Goal: Transaction & Acquisition: Purchase product/service

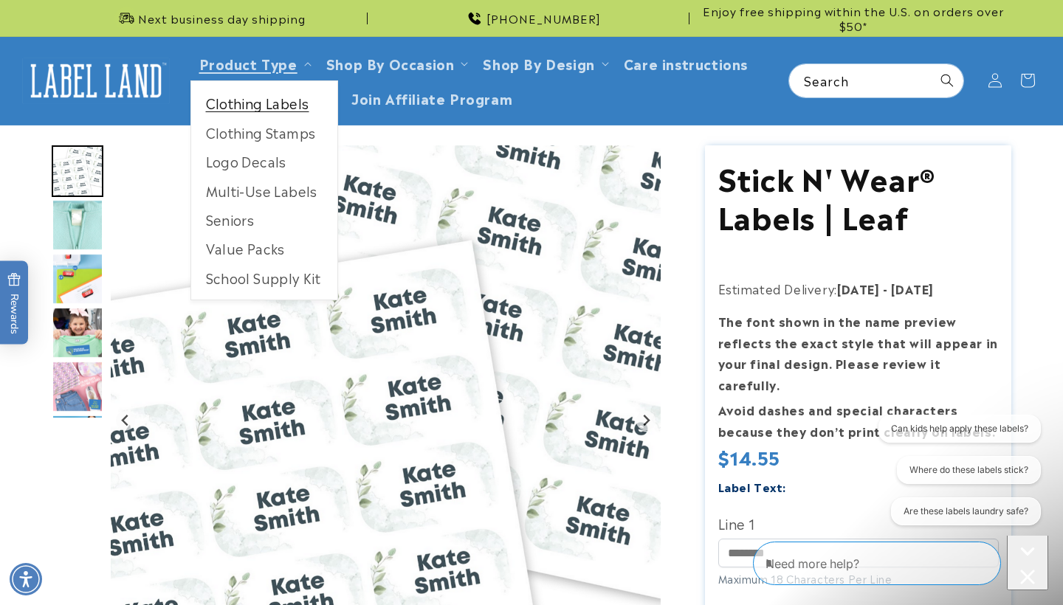
click at [252, 107] on link "Clothing Labels" at bounding box center [264, 103] width 146 height 29
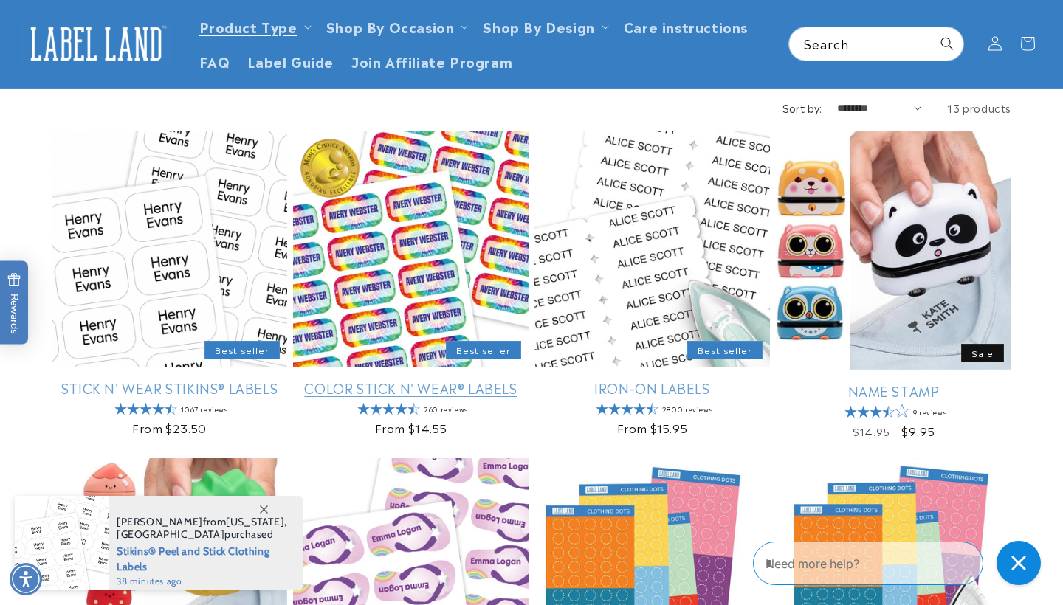
scroll to position [124, 0]
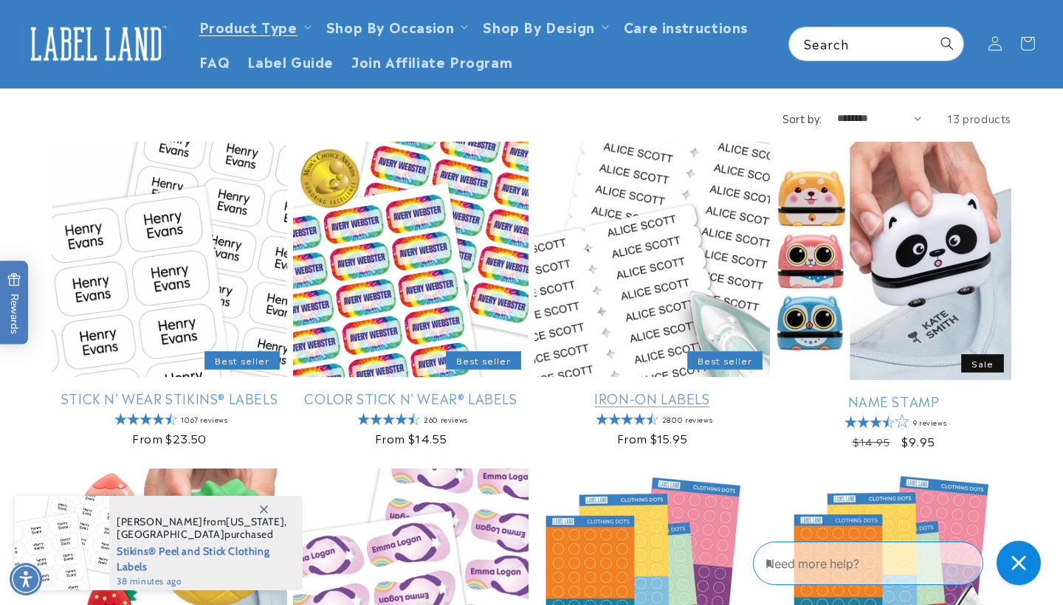
click at [649, 396] on link "Iron-On Labels" at bounding box center [651, 398] width 235 height 17
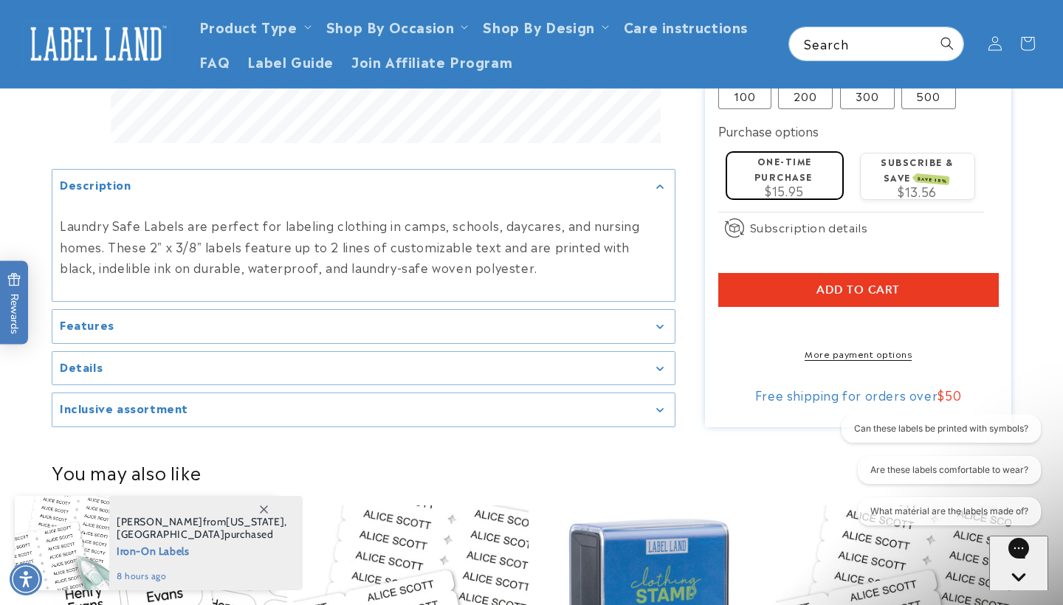
scroll to position [607, 0]
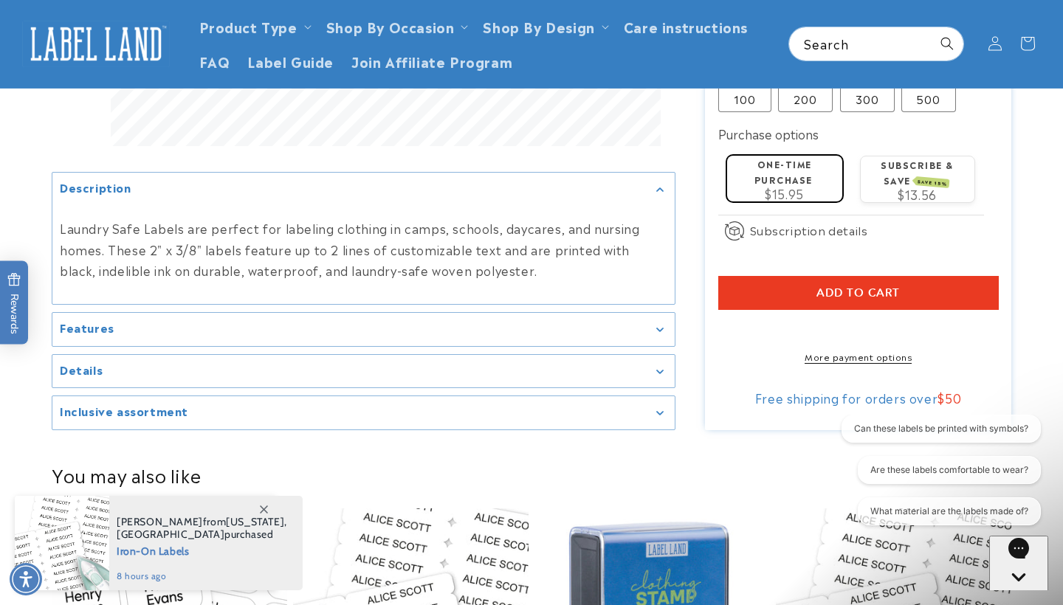
type input "******"
click at [785, 276] on button "Add to cart" at bounding box center [858, 293] width 280 height 34
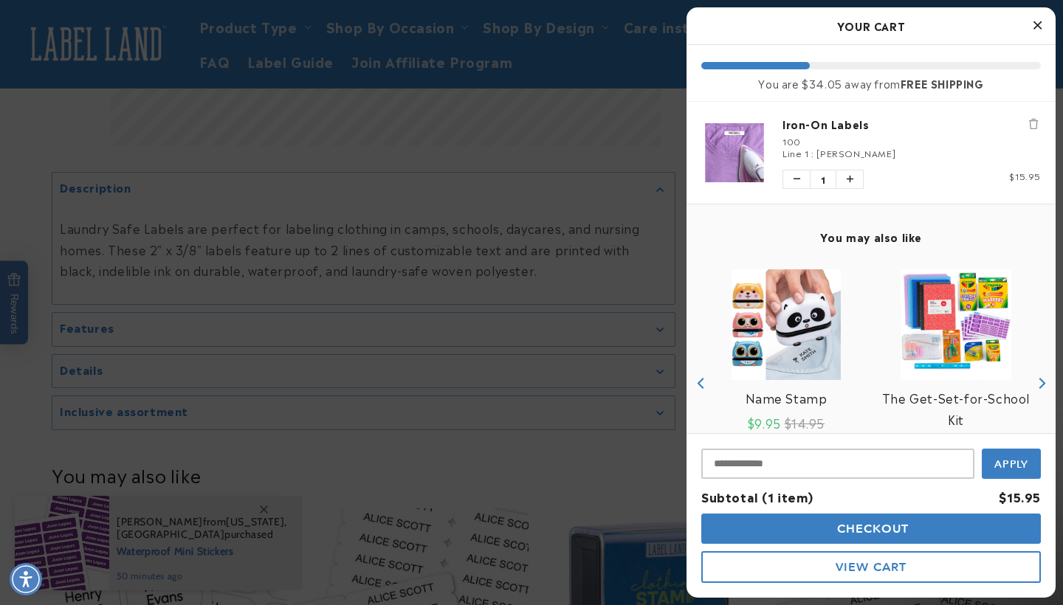
click at [1038, 24] on icon "Close Cart" at bounding box center [1037, 24] width 8 height 13
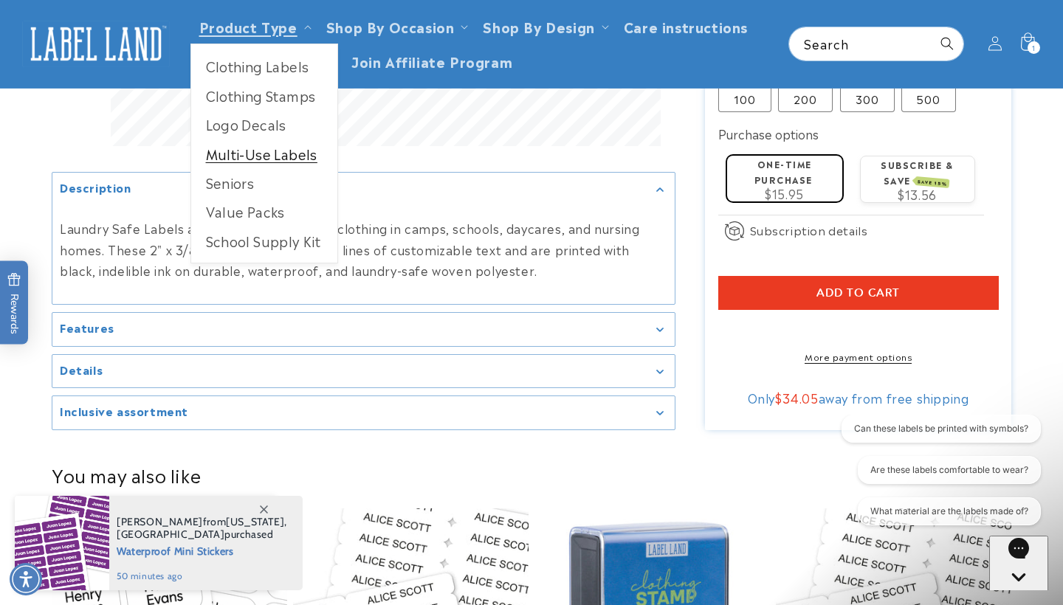
click at [238, 157] on link "Multi-Use Labels" at bounding box center [264, 153] width 146 height 29
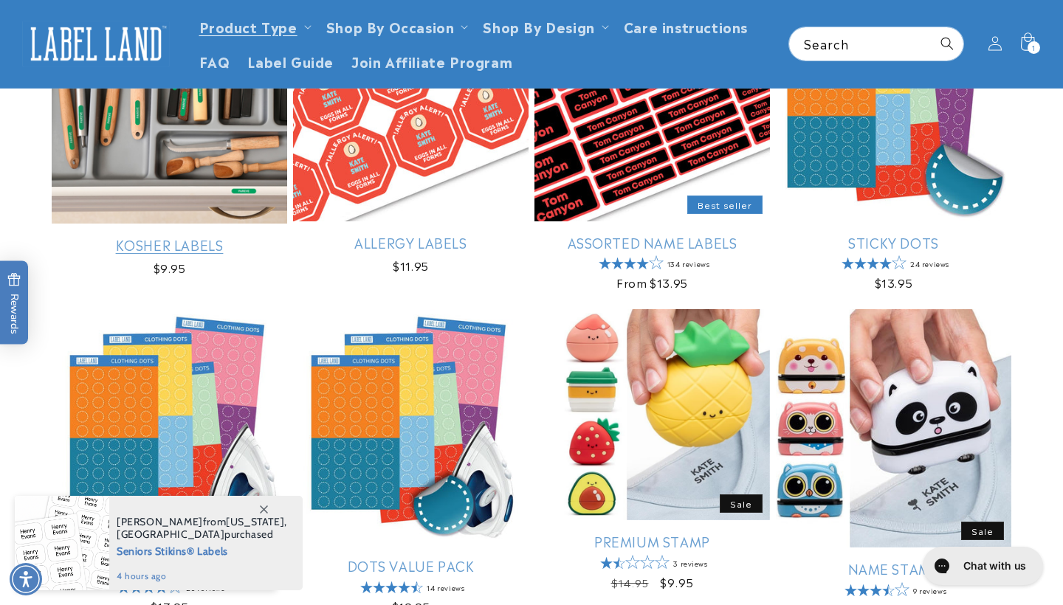
scroll to position [273, 0]
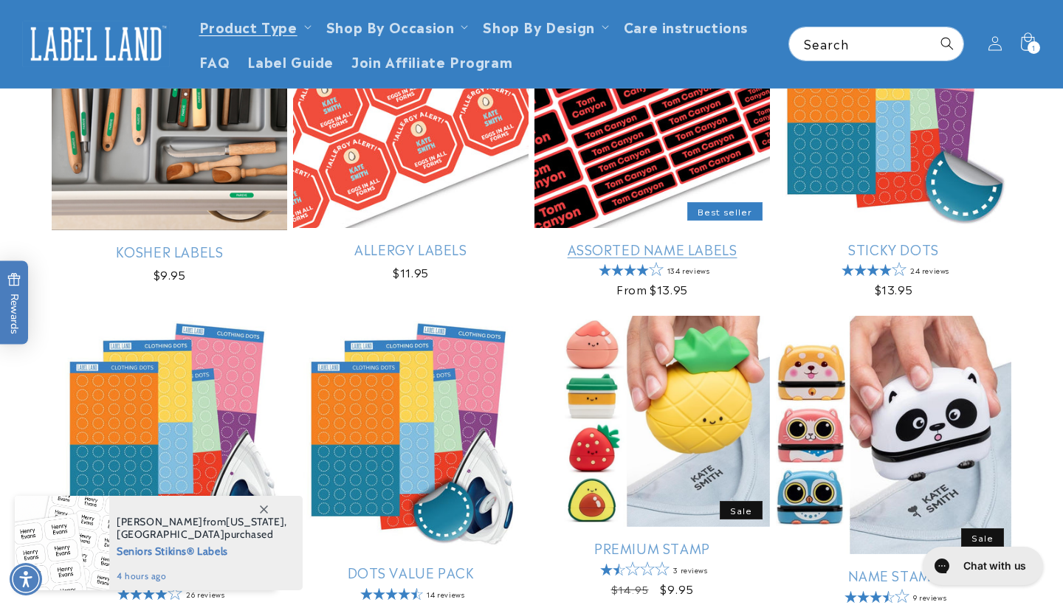
click at [596, 252] on link "Assorted Name Labels" at bounding box center [651, 249] width 235 height 17
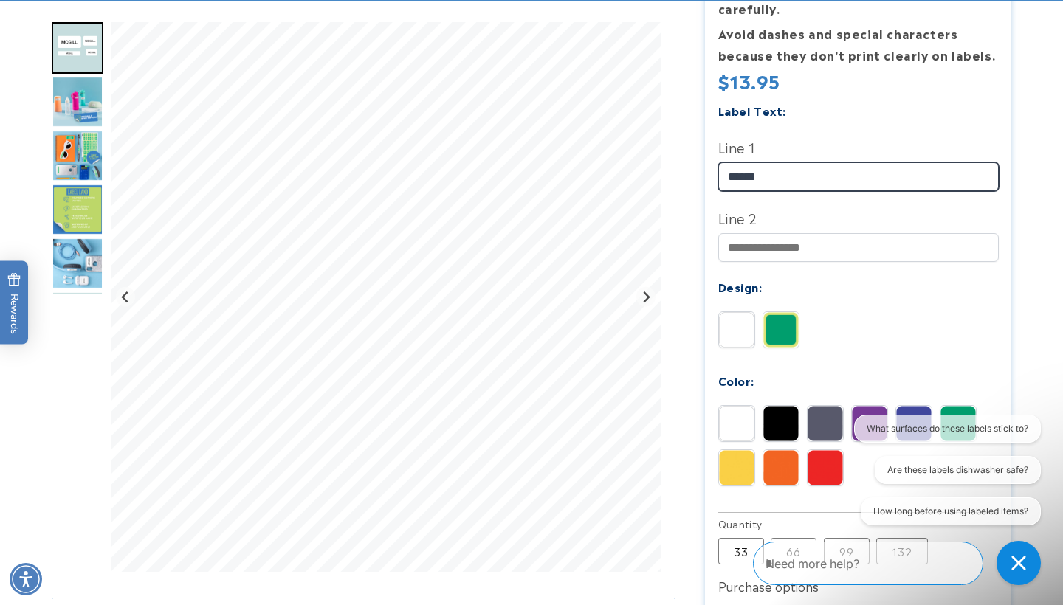
scroll to position [424, 0]
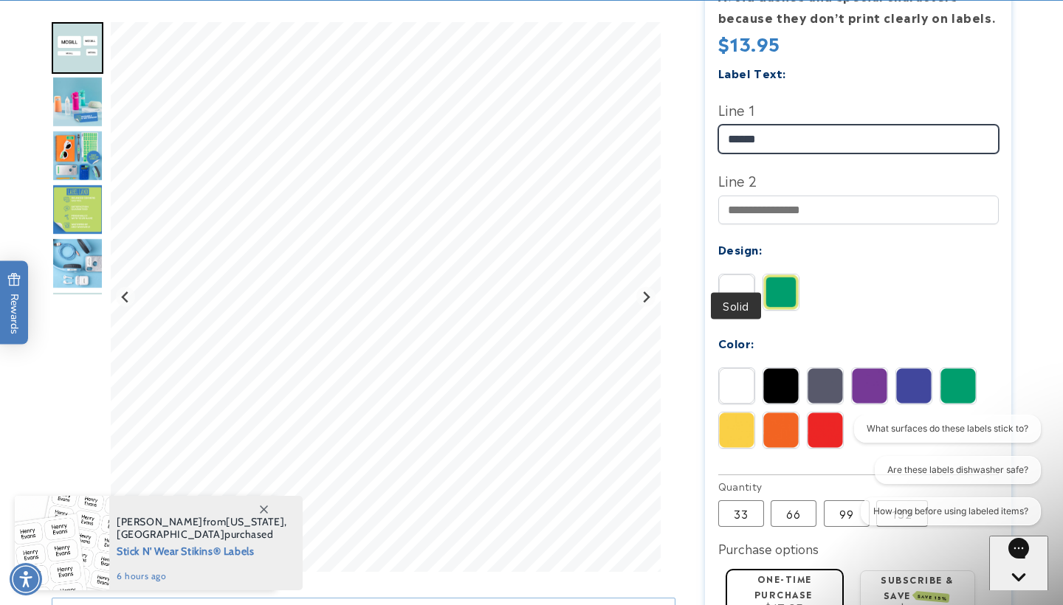
type input "******"
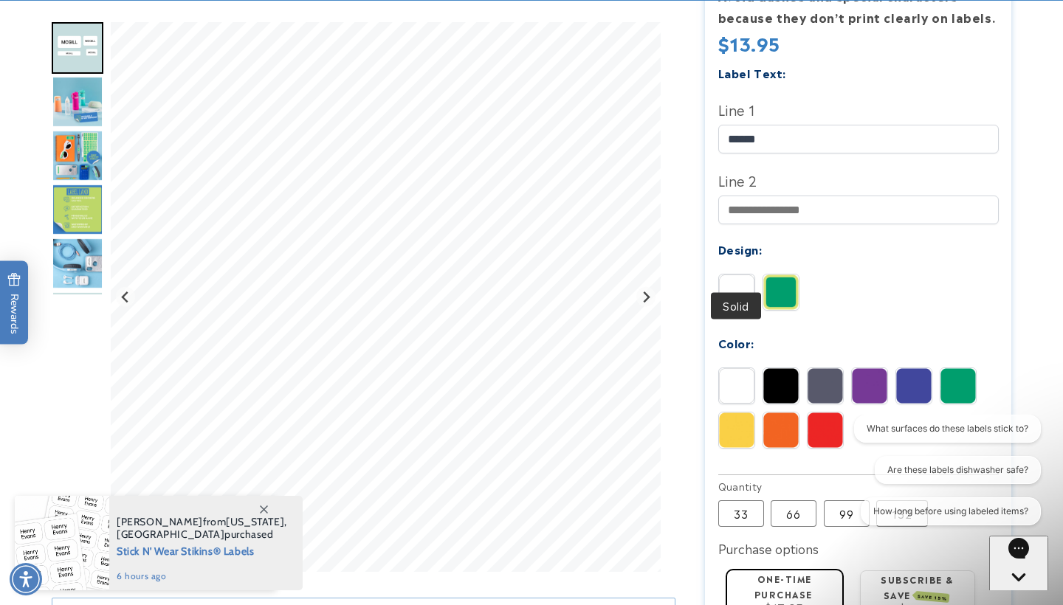
click at [745, 275] on img at bounding box center [736, 292] width 35 height 35
click at [782, 368] on img at bounding box center [780, 385] width 35 height 35
click at [728, 368] on img at bounding box center [736, 385] width 35 height 35
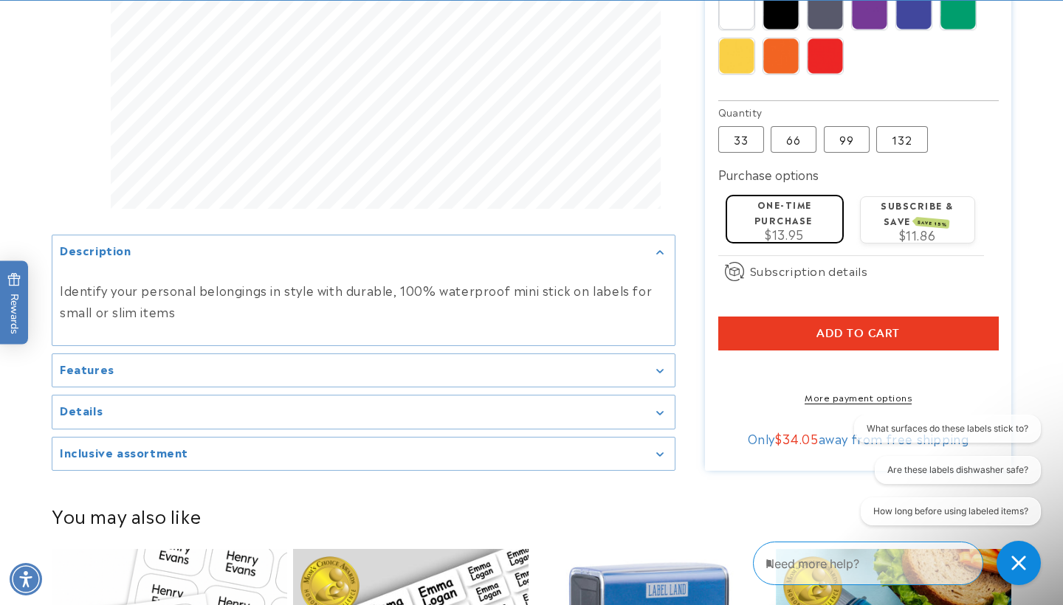
scroll to position [798, 0]
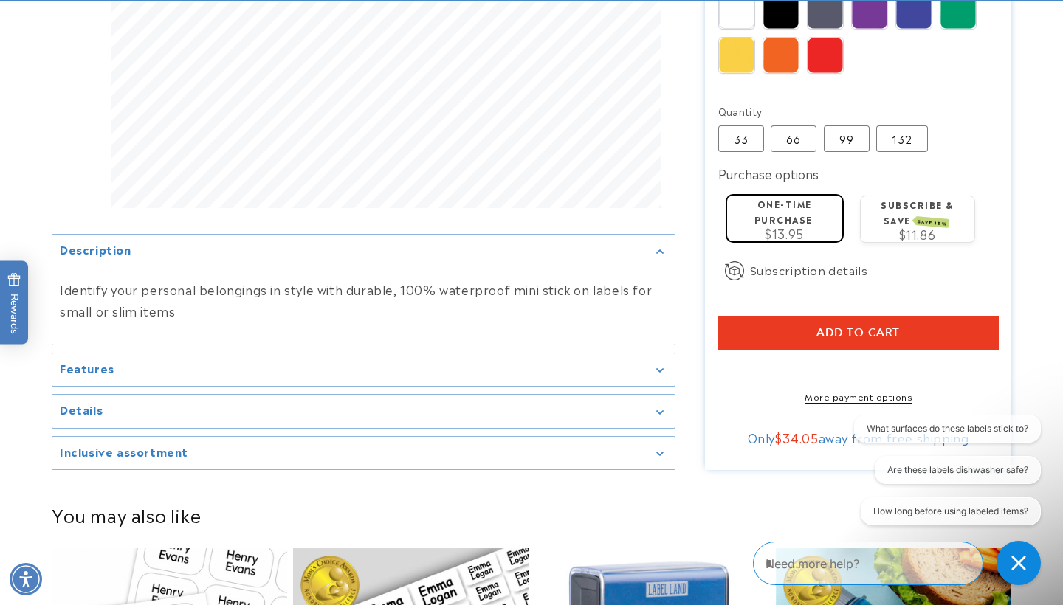
click at [834, 326] on span "Add to cart" at bounding box center [857, 332] width 83 height 13
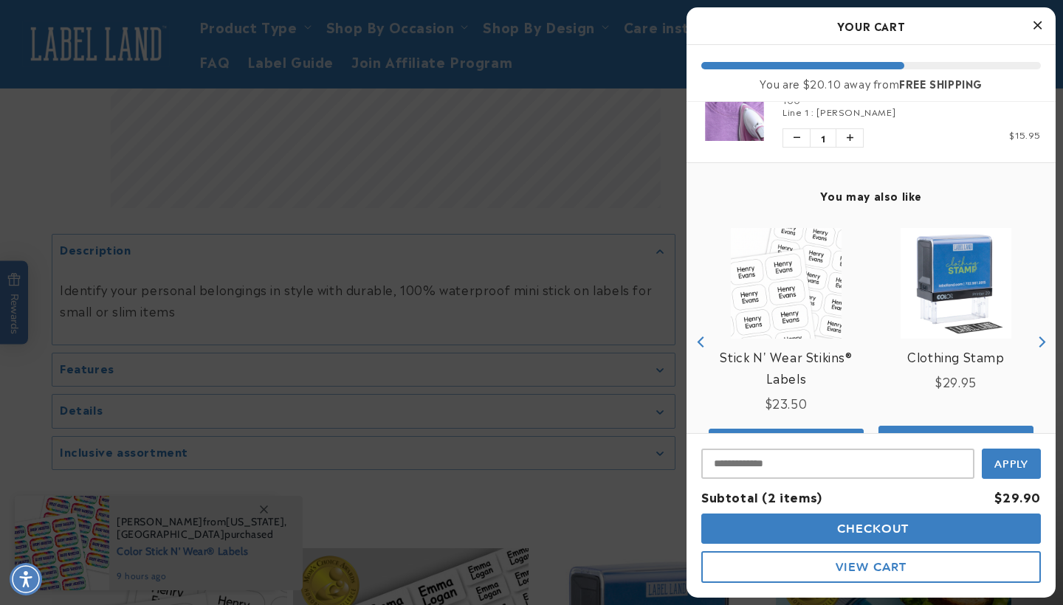
scroll to position [184, 0]
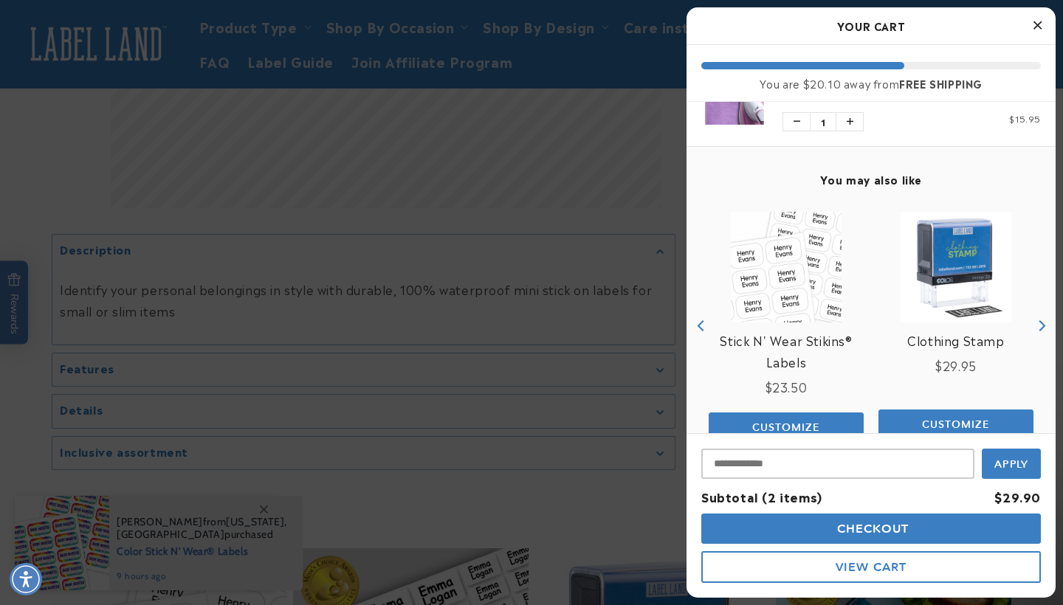
click at [849, 531] on span "Checkout" at bounding box center [871, 529] width 76 height 14
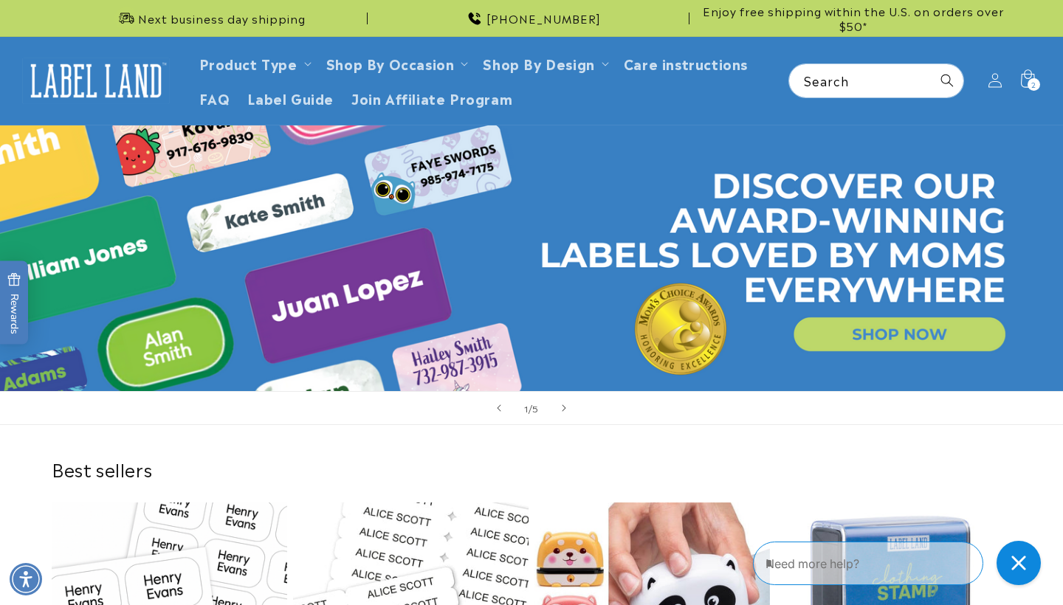
click at [879, 560] on textarea "Type your message here" at bounding box center [854, 564] width 179 height 18
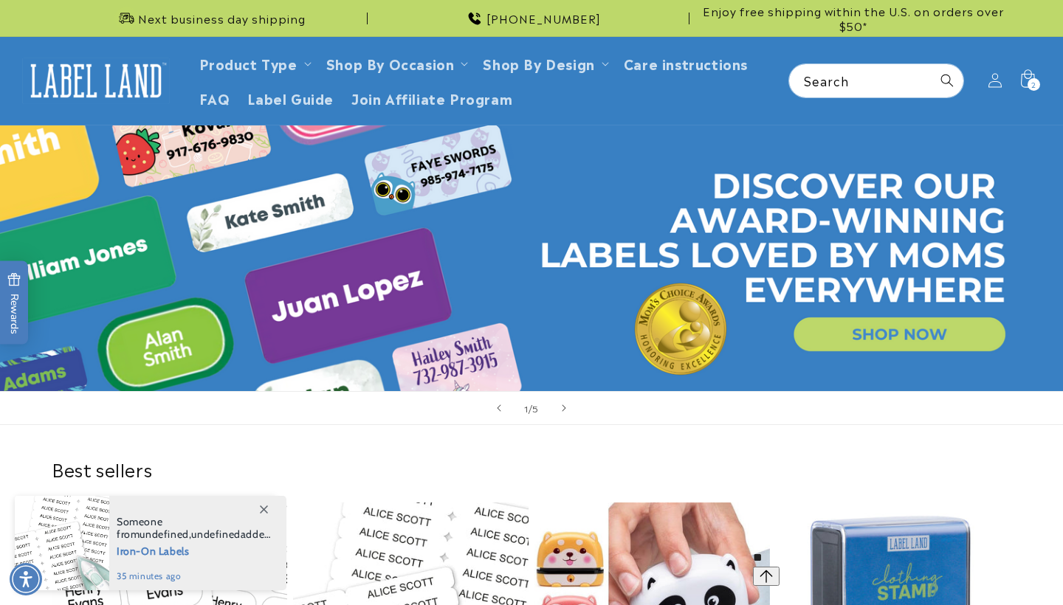
type textarea "*"
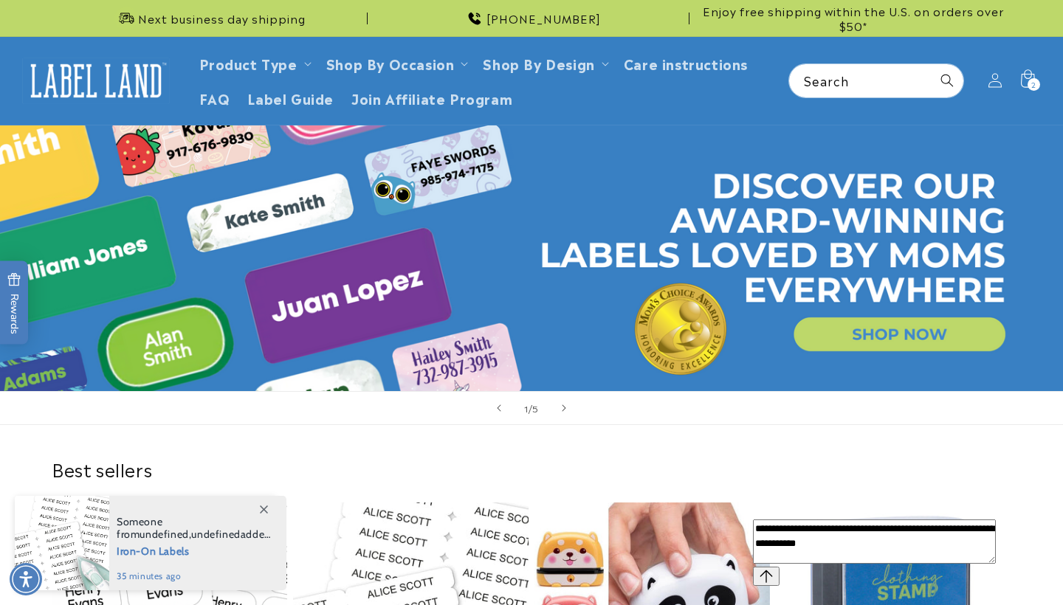
type textarea "**********"
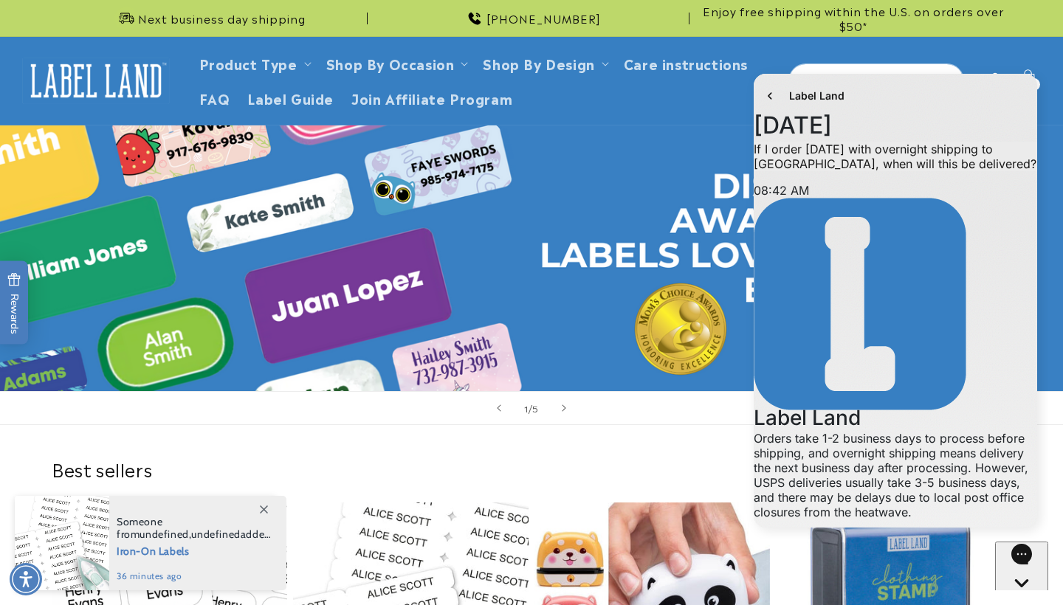
scroll to position [101, 0]
